Goal: Task Accomplishment & Management: Use online tool/utility

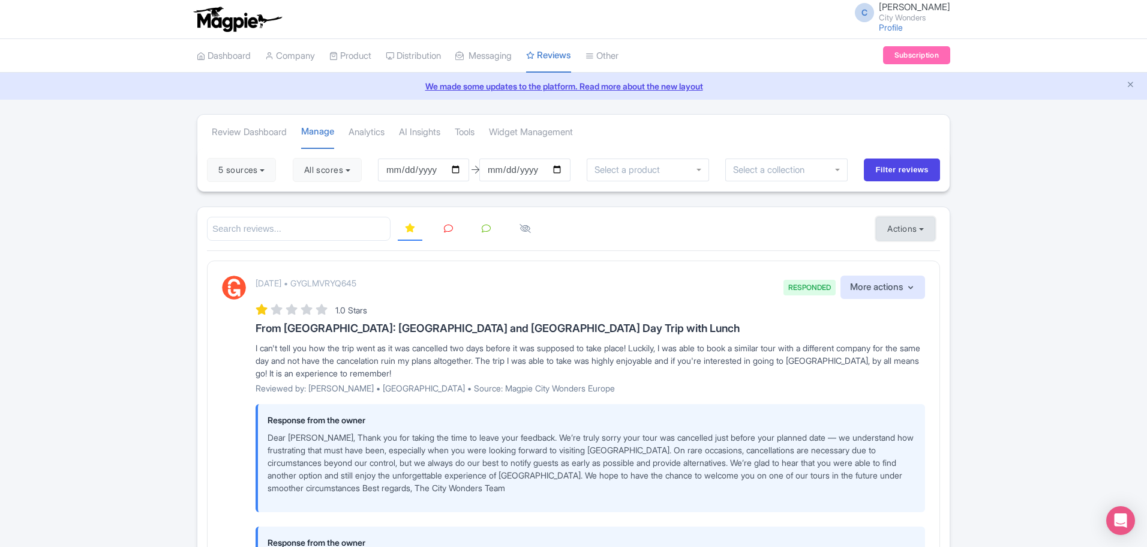
click at [924, 230] on button "Actions" at bounding box center [905, 229] width 59 height 24
click at [902, 260] on link "Import new reviews" at bounding box center [947, 258] width 141 height 23
